Goal: Task Accomplishment & Management: Manage account settings

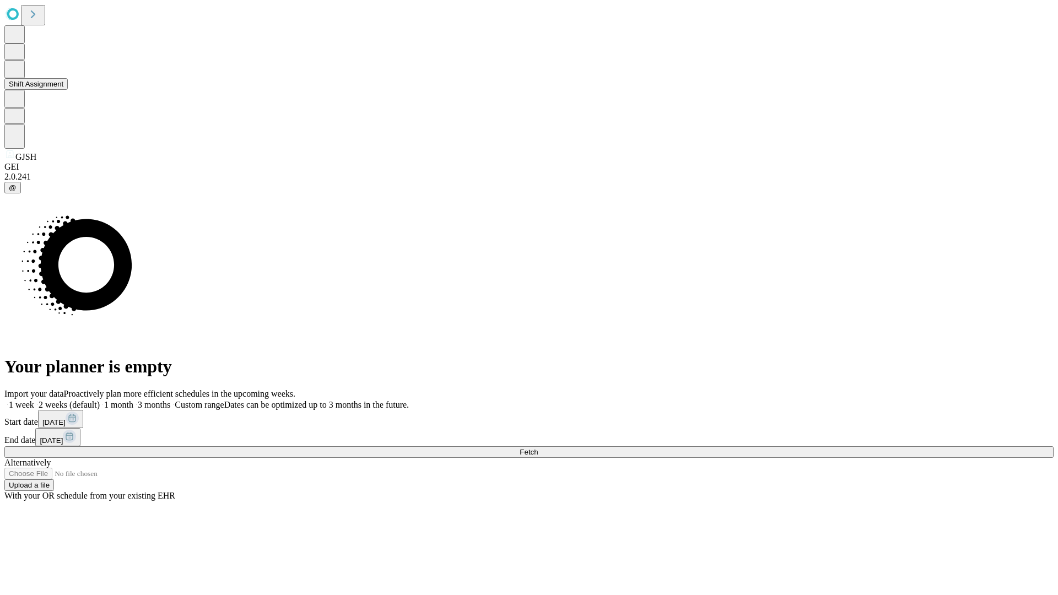
click at [68, 90] on button "Shift Assignment" at bounding box center [35, 84] width 63 height 12
